Goal: Book appointment/travel/reservation

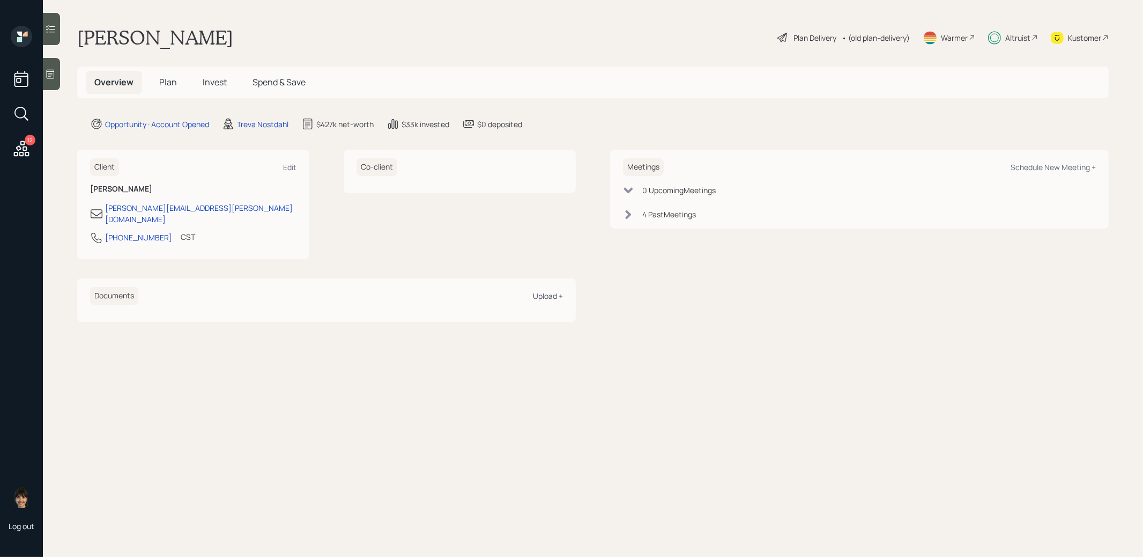
click at [550, 291] on div "Upload +" at bounding box center [548, 296] width 30 height 10
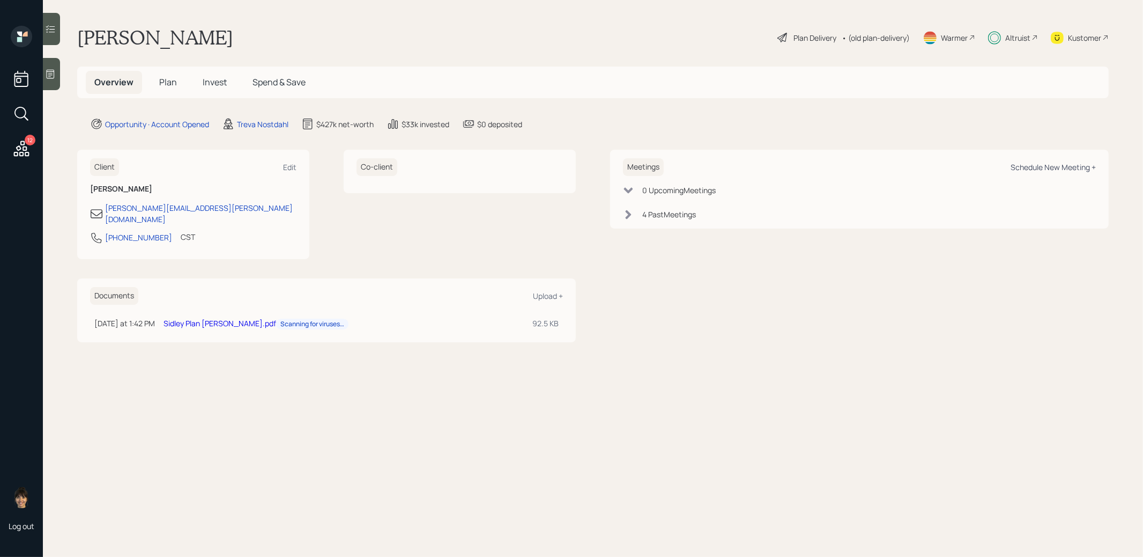
click at [1082, 169] on div "Schedule New Meeting +" at bounding box center [1053, 167] width 85 height 10
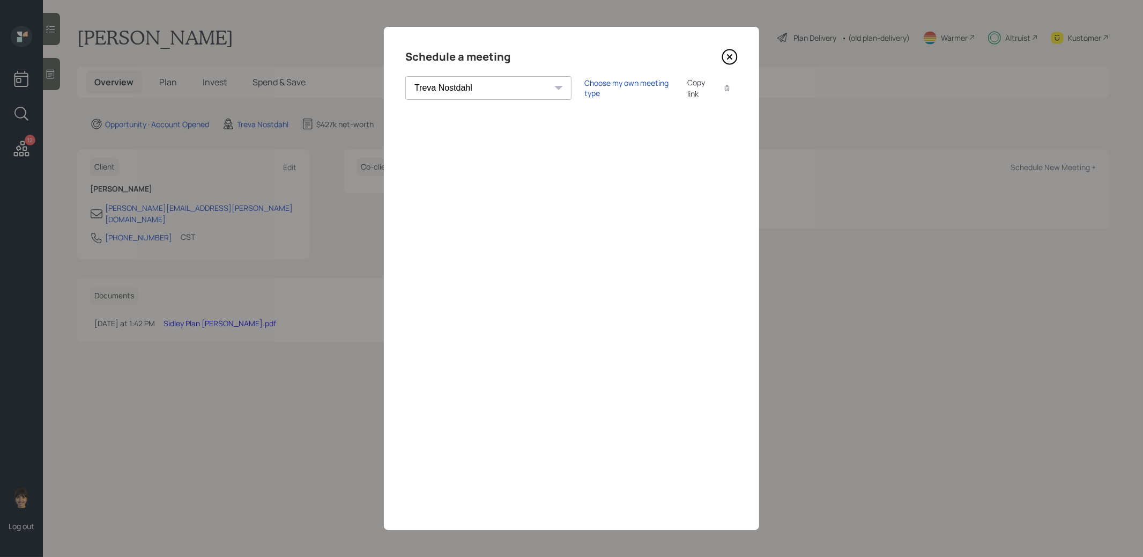
click at [437, 86] on select "[PERSON_NAME] [PERSON_NAME] [PERSON_NAME] [PERSON_NAME] [PERSON_NAME] [PERSON_N…" at bounding box center [488, 88] width 166 height 24
select select "ade3b313-576a-42c5-b346-1eb294908ae6"
click at [405, 76] on select "[PERSON_NAME] [PERSON_NAME] [PERSON_NAME] [PERSON_NAME] [PERSON_NAME] [PERSON_N…" at bounding box center [488, 88] width 166 height 24
click at [585, 88] on div "Choose my own meeting type" at bounding box center [630, 88] width 90 height 20
click at [732, 58] on icon at bounding box center [730, 57] width 4 height 4
